Goal: Find contact information: Find contact information

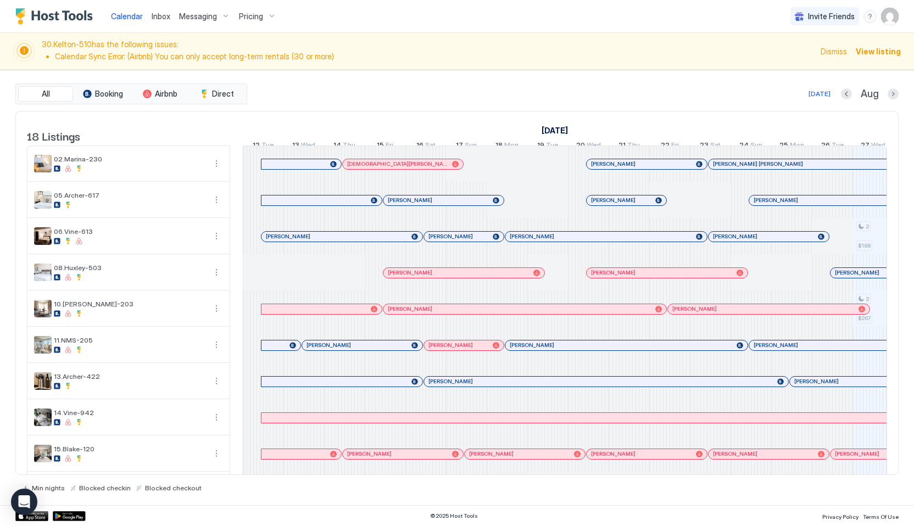
scroll to position [0, 610]
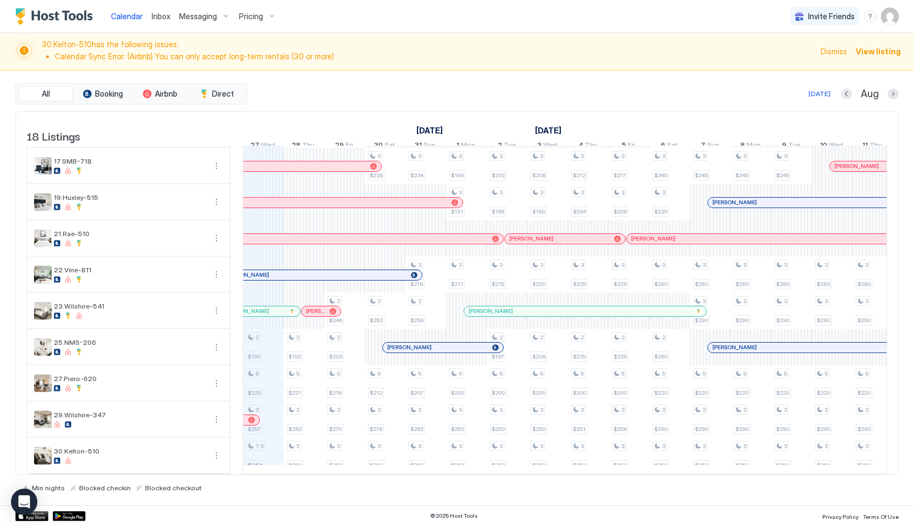
click at [835, 55] on span "Dismiss" at bounding box center [833, 52] width 26 height 12
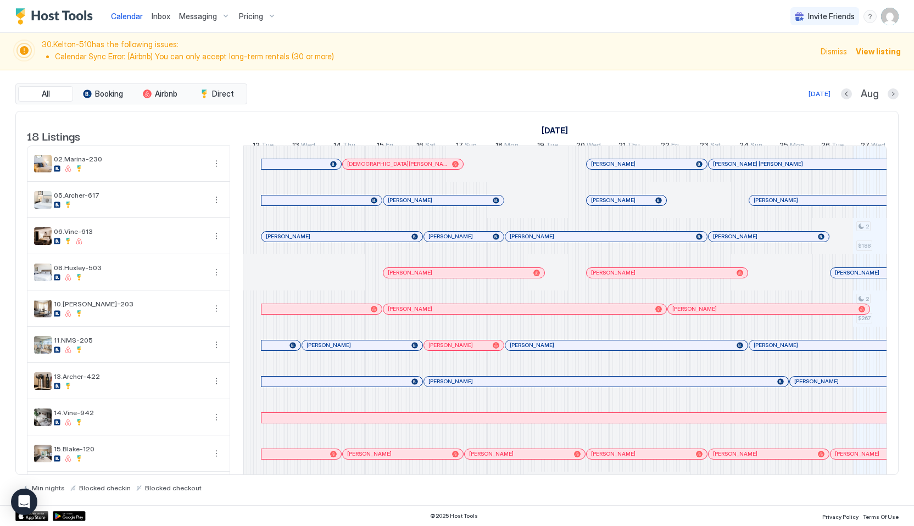
scroll to position [0, 610]
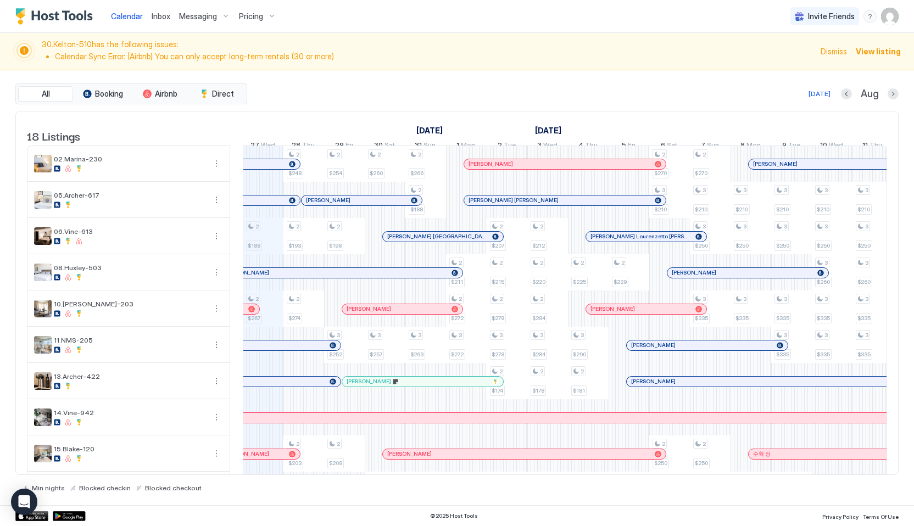
click at [832, 52] on span "Dismiss" at bounding box center [833, 52] width 26 height 12
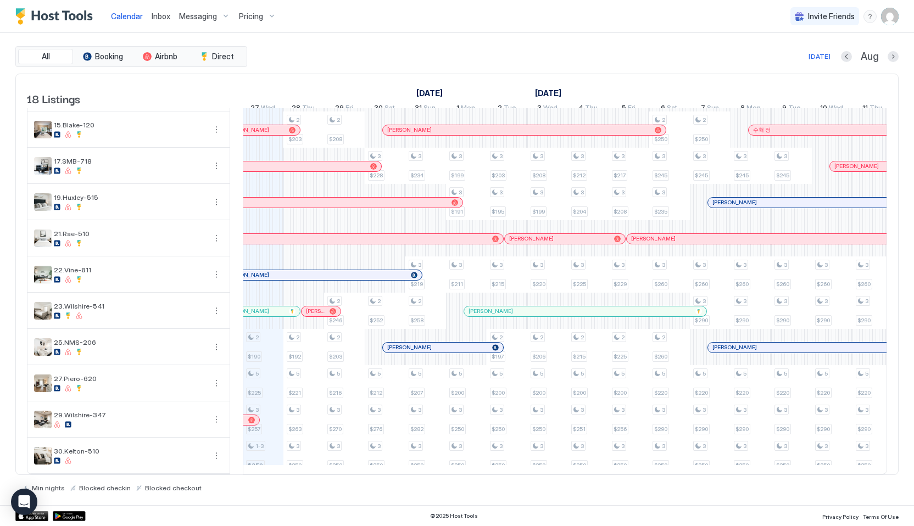
scroll to position [295, 0]
click at [344, 281] on div at bounding box center [344, 274] width 41 height 36
click at [0, 0] on div at bounding box center [0, 0] width 0 height 0
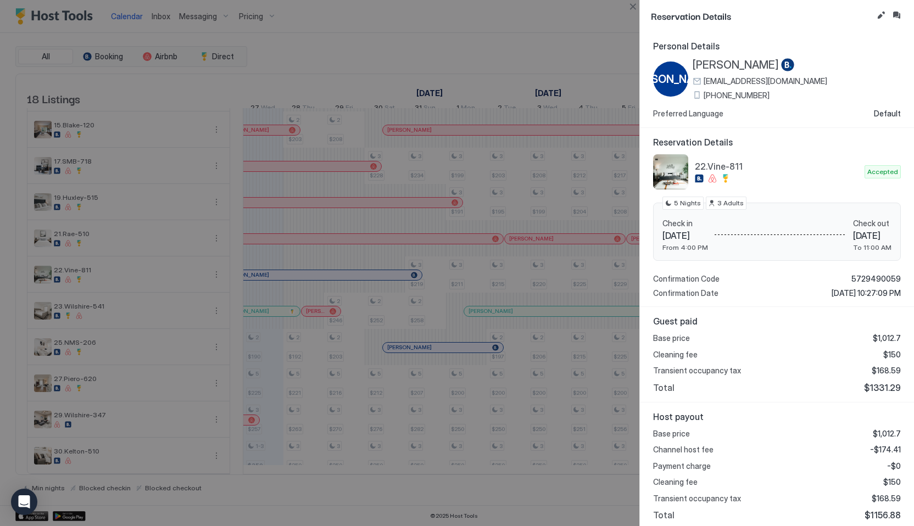
click at [736, 66] on span "[PERSON_NAME]" at bounding box center [735, 65] width 86 height 14
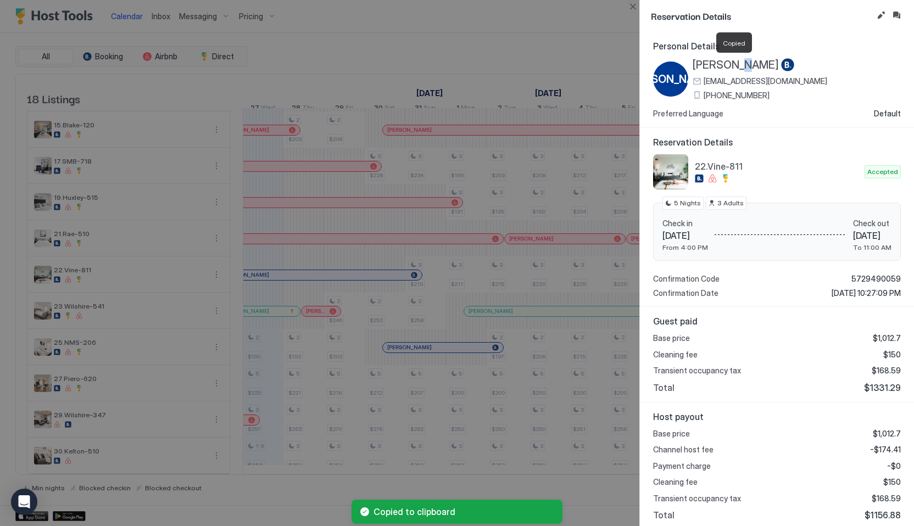
click at [736, 66] on span "[PERSON_NAME]" at bounding box center [735, 65] width 86 height 14
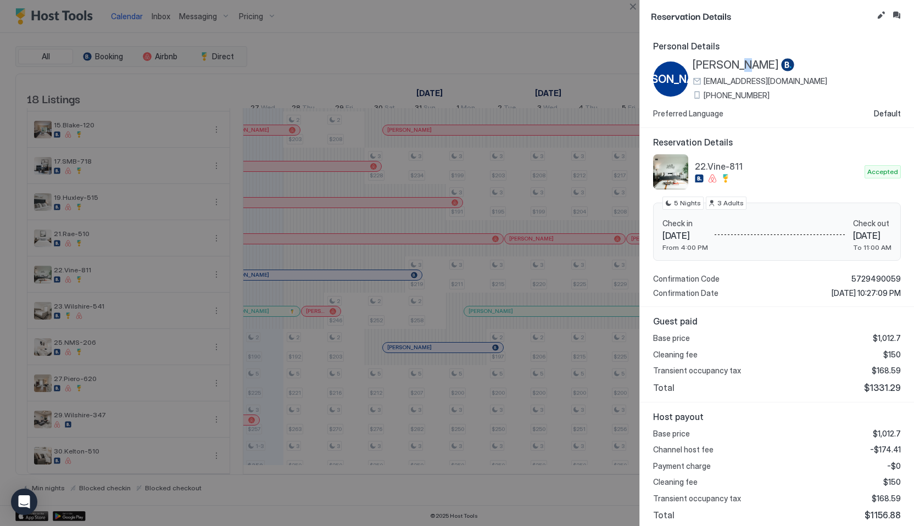
drag, startPoint x: 692, startPoint y: 65, endPoint x: 773, endPoint y: 69, distance: 81.4
click at [773, 69] on div "JO [PERSON_NAME] [EMAIL_ADDRESS][DOMAIN_NAME] [PHONE_NUMBER]" at bounding box center [740, 79] width 174 height 42
copy span "[PERSON_NAME]"
click at [638, 5] on button "Close" at bounding box center [632, 6] width 13 height 13
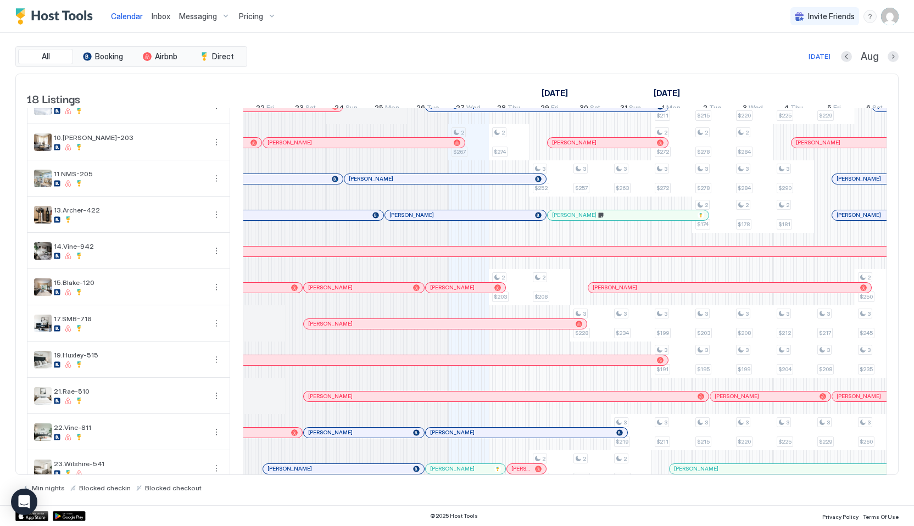
scroll to position [126, 0]
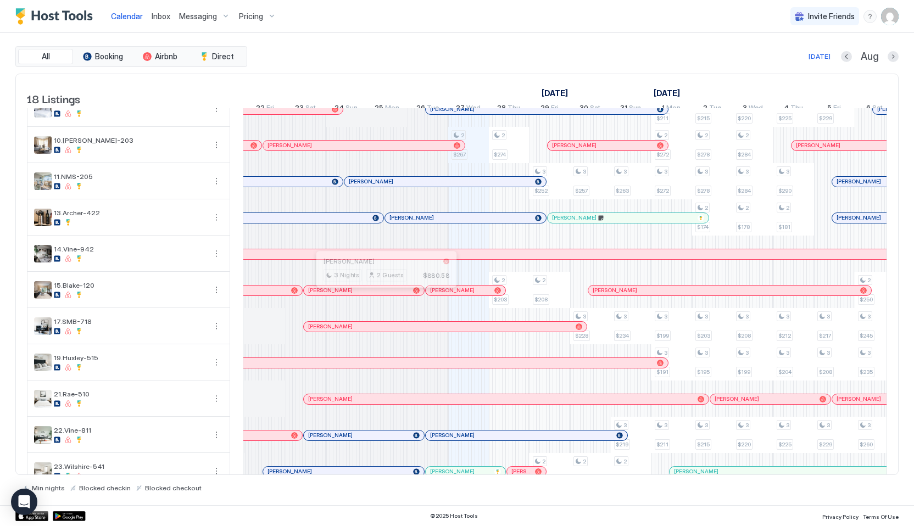
click at [382, 295] on div at bounding box center [382, 290] width 9 height 9
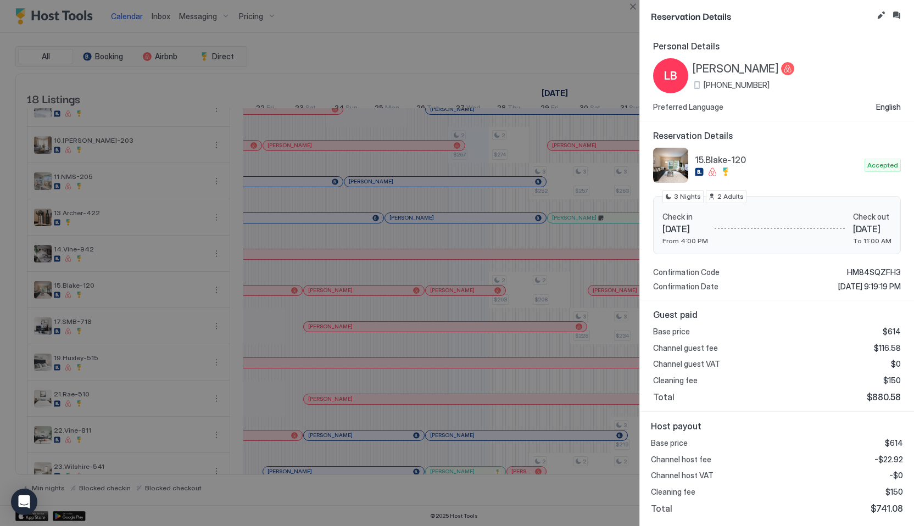
click at [713, 71] on span "[PERSON_NAME]" at bounding box center [735, 69] width 86 height 14
